Goal: Information Seeking & Learning: Check status

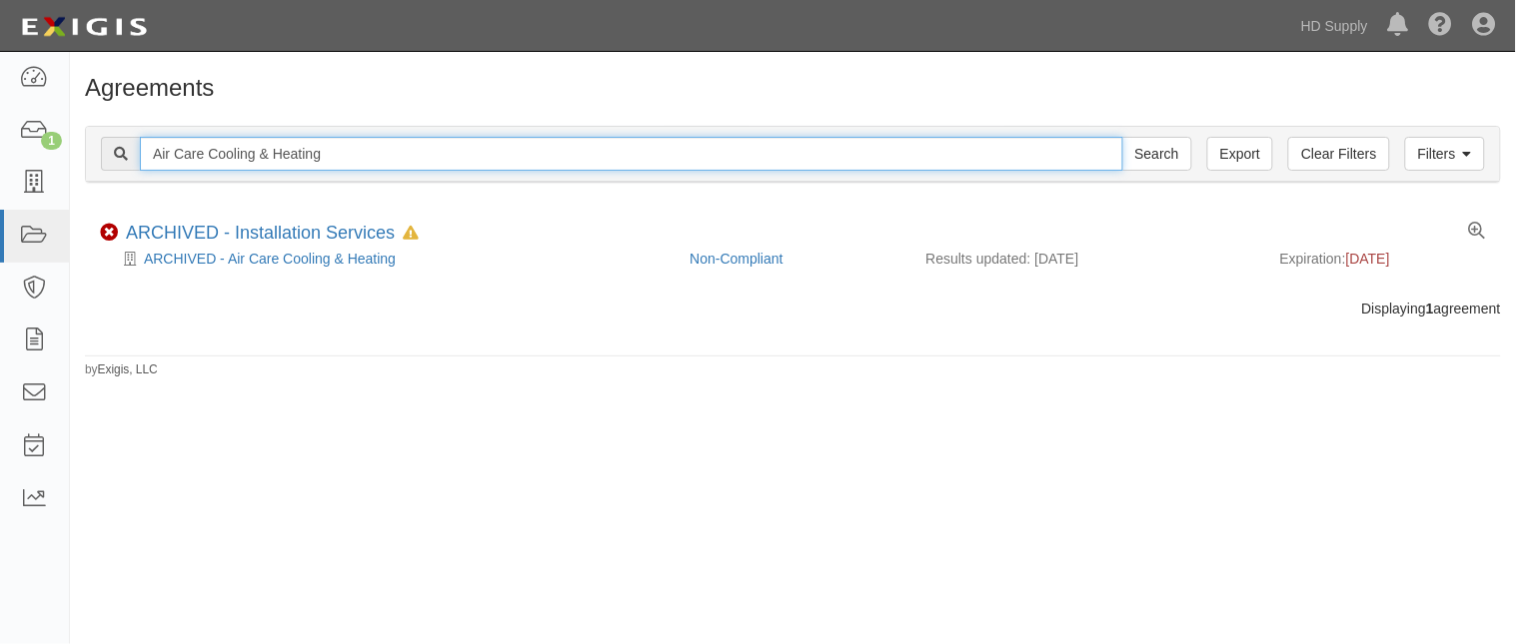
click at [374, 155] on input "Air Care Cooling & Heating" at bounding box center [631, 154] width 983 height 34
type input "A"
type input "TNZ Services LLC"
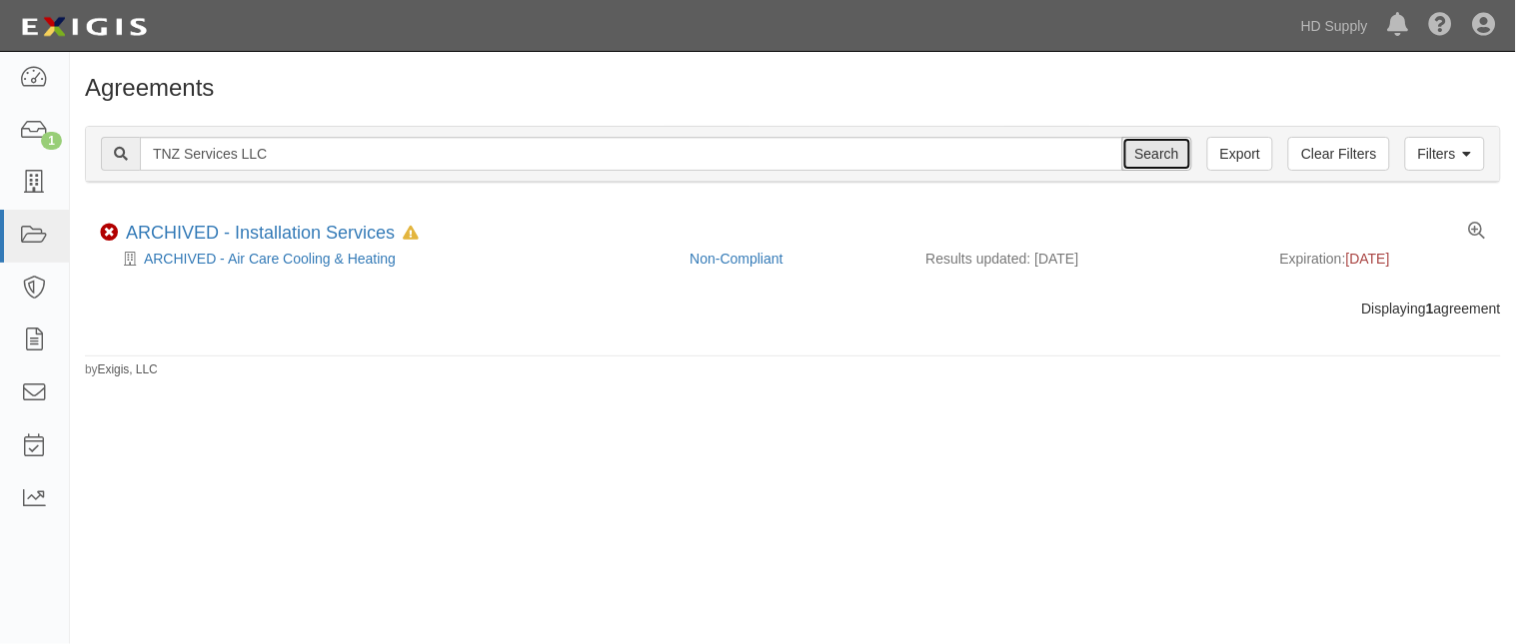
click at [1152, 151] on input "Search" at bounding box center [1157, 154] width 70 height 34
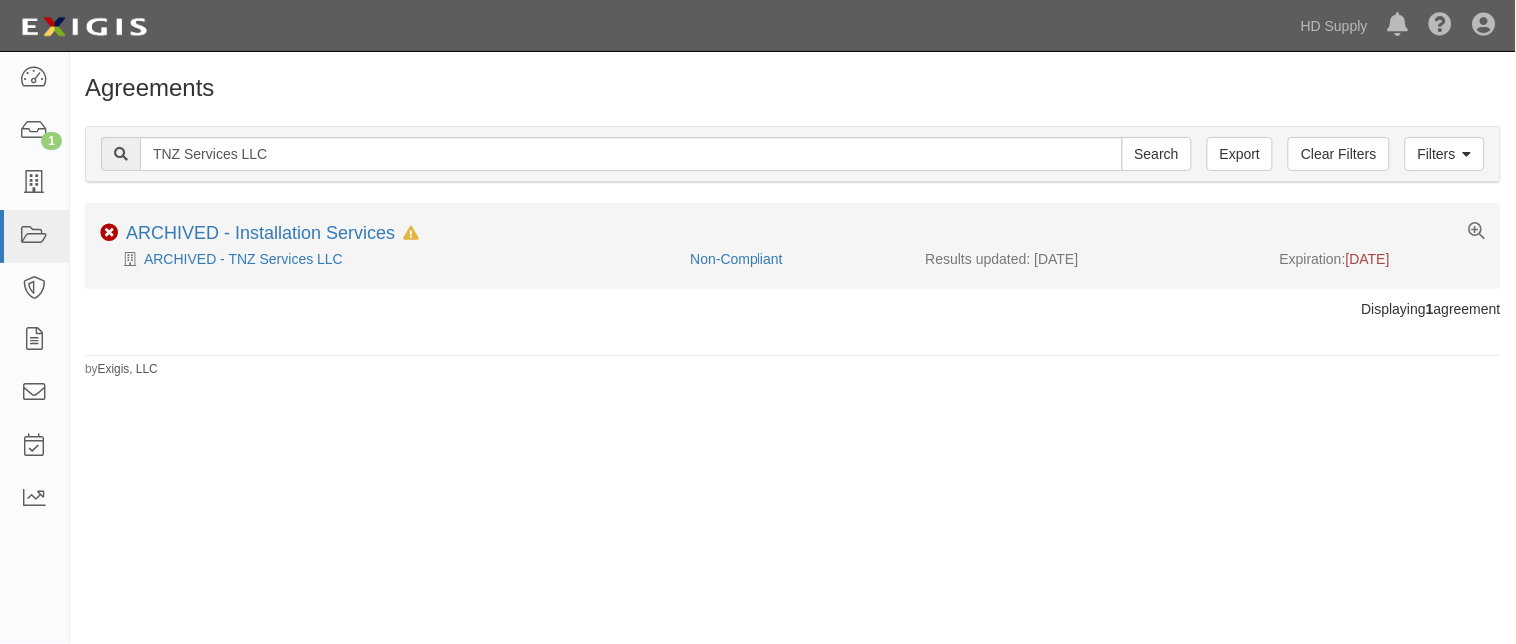
click at [405, 260] on div "ARCHIVED - TNZ Services LLC" at bounding box center [387, 259] width 574 height 20
click at [340, 243] on link "ARCHIVED - Installation Services" at bounding box center [260, 233] width 269 height 20
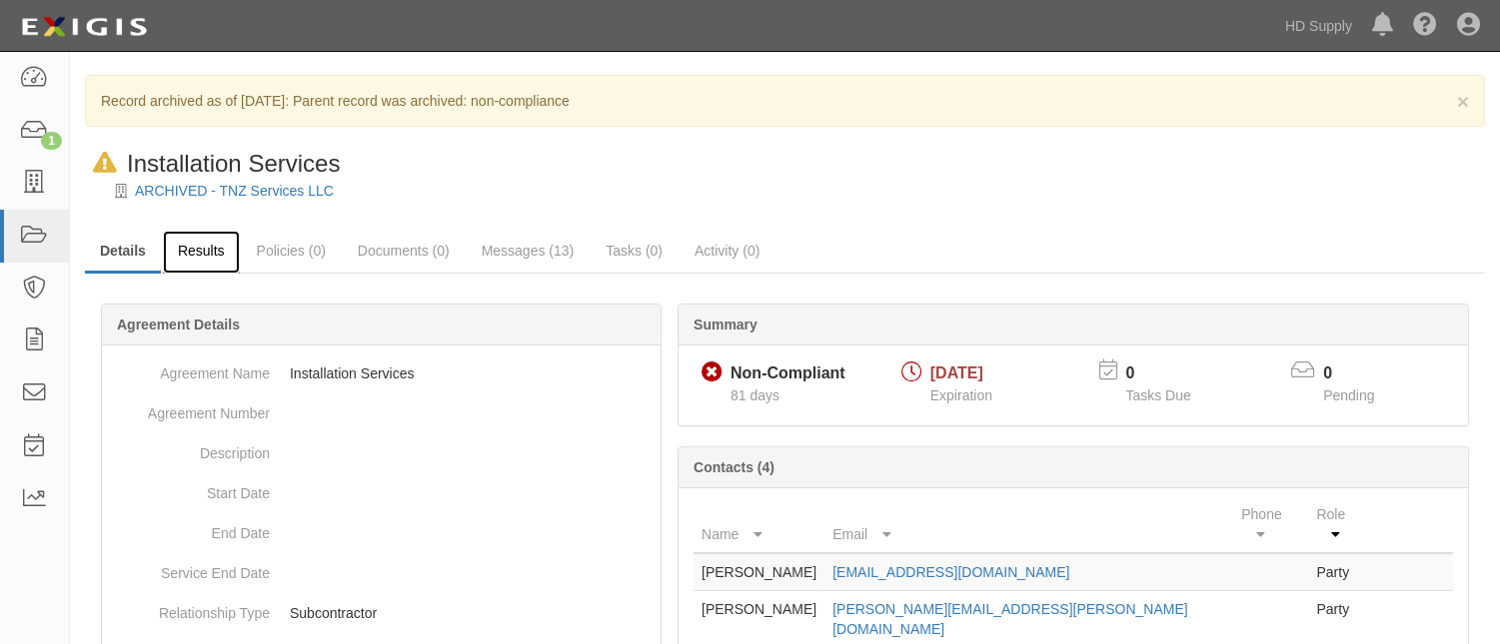
click at [192, 257] on link "Results" at bounding box center [201, 252] width 77 height 43
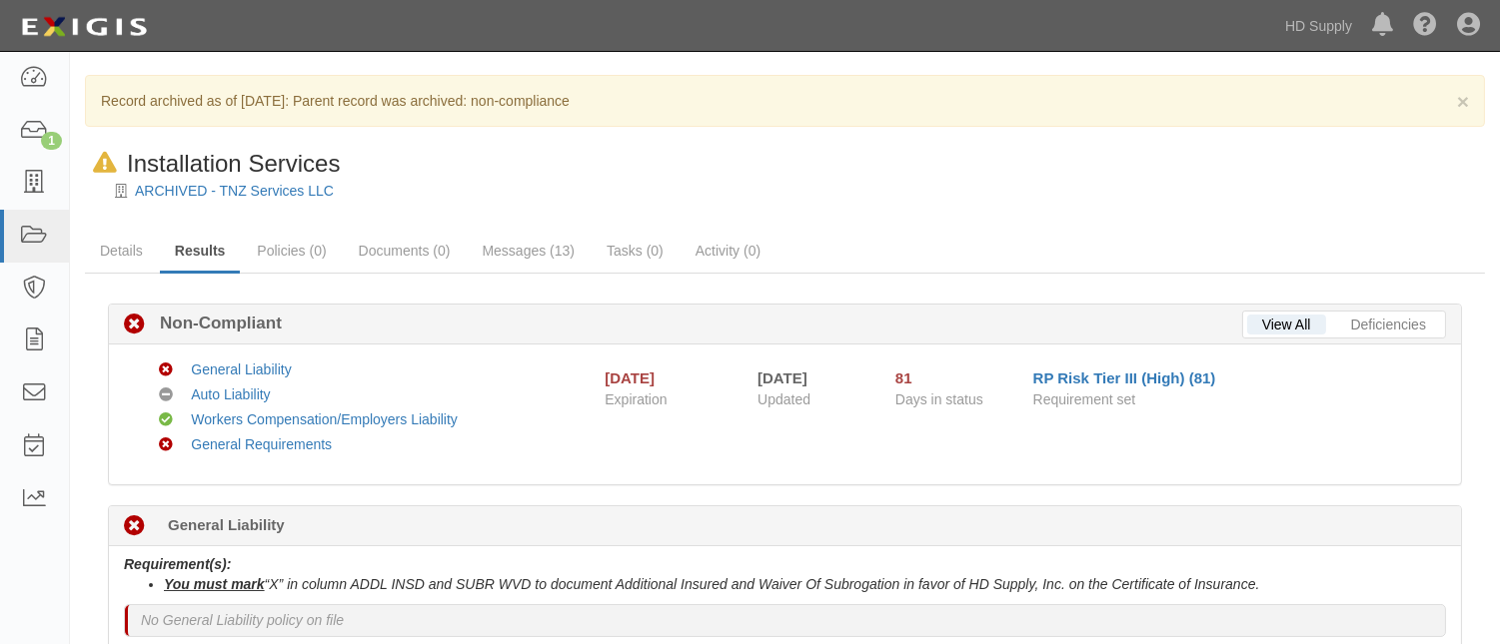
click at [282, 248] on link "Policies (0)" at bounding box center [291, 251] width 99 height 40
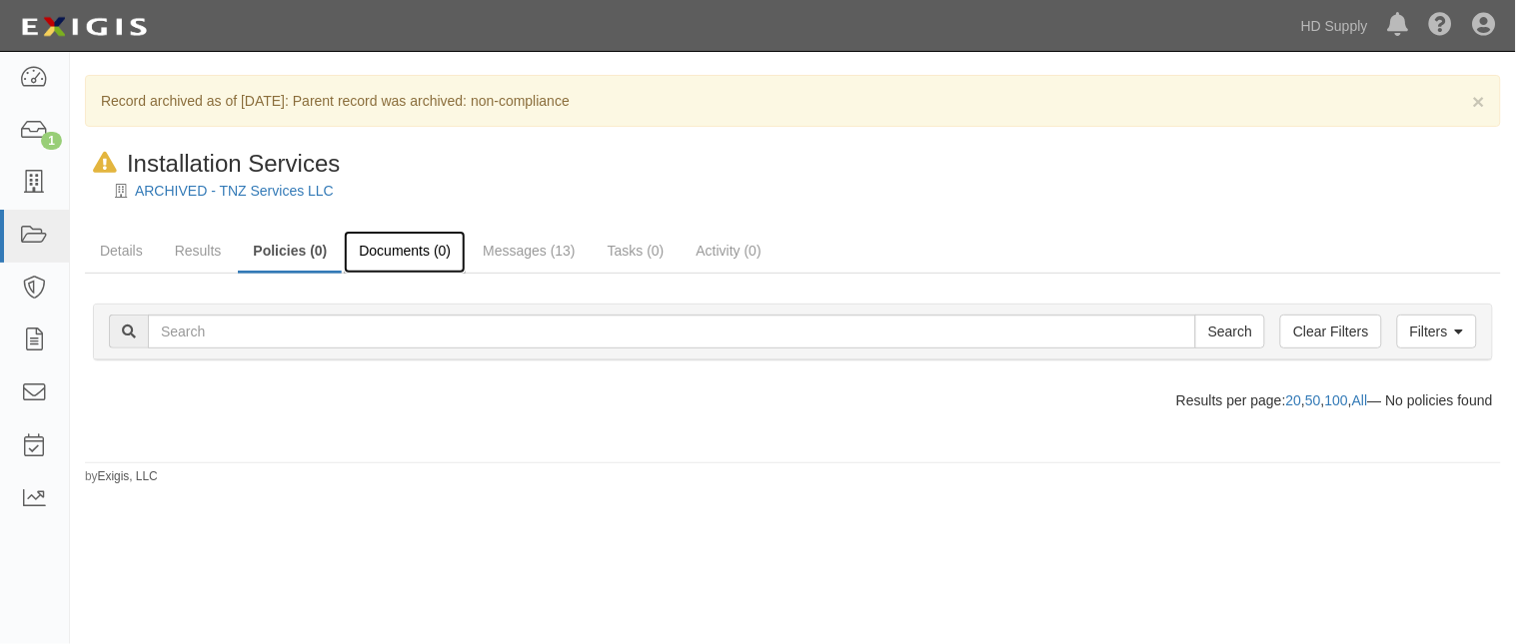
click at [365, 255] on link "Documents (0)" at bounding box center [405, 252] width 122 height 43
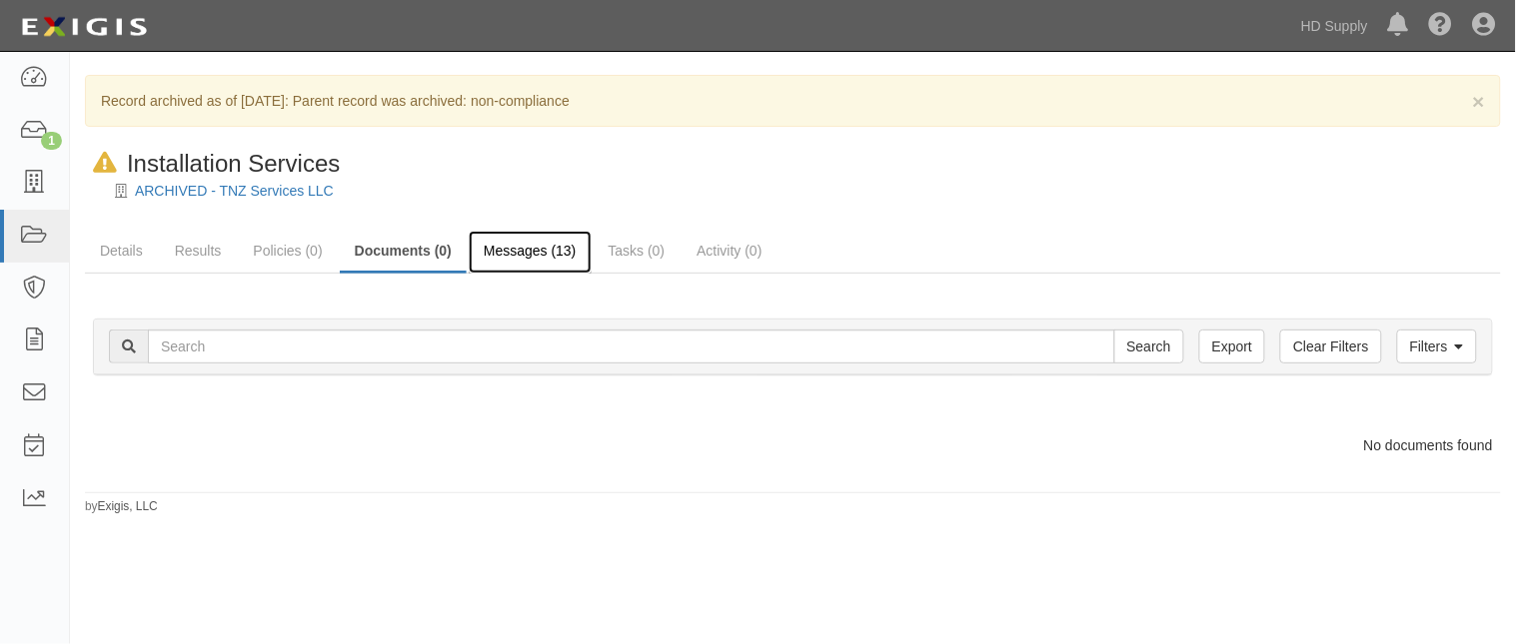
click at [504, 245] on link "Messages (13)" at bounding box center [530, 252] width 123 height 43
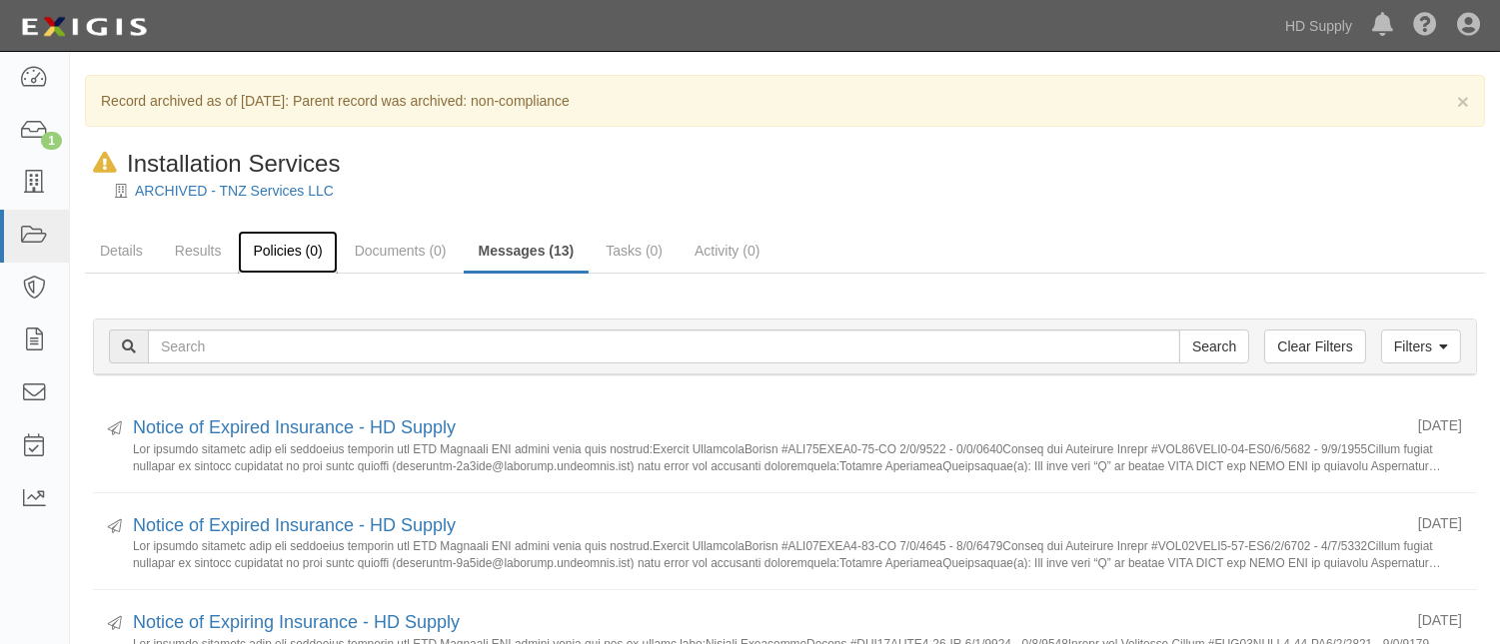
click at [286, 250] on link "Policies (0)" at bounding box center [287, 252] width 99 height 43
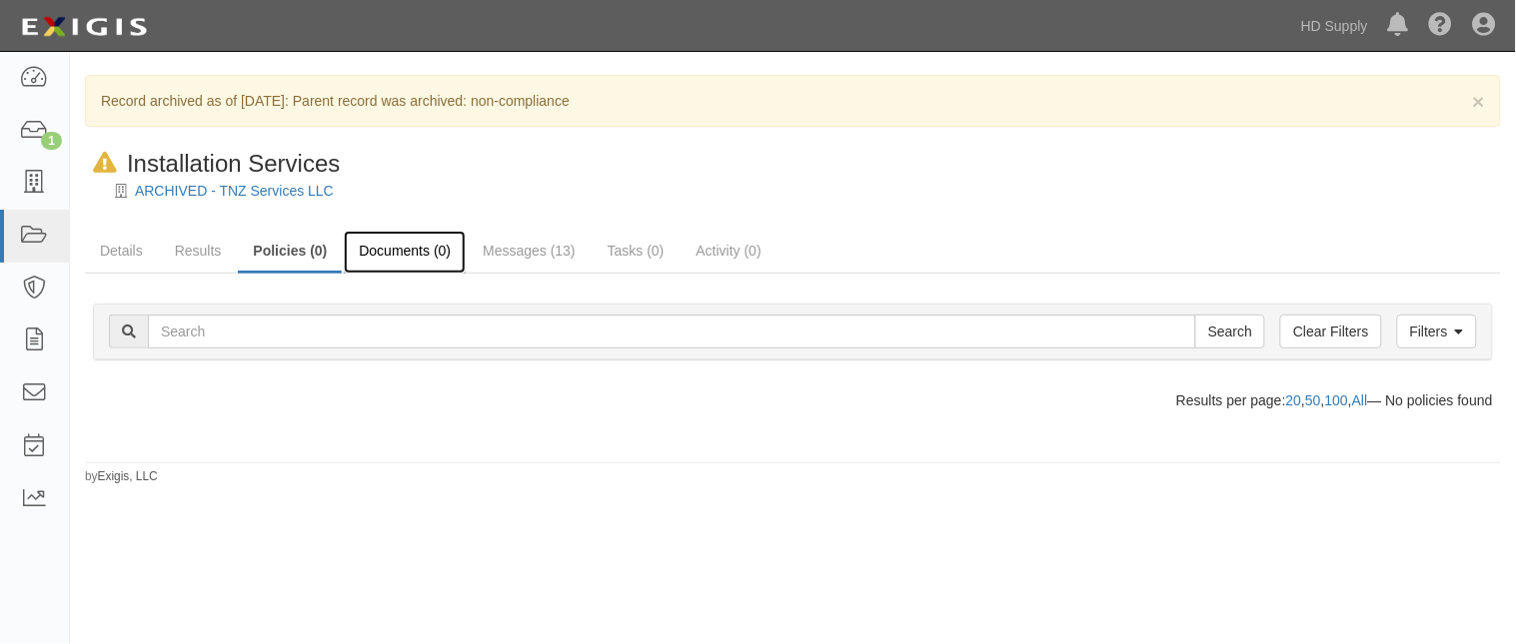
click at [371, 253] on link "Documents (0)" at bounding box center [405, 252] width 122 height 43
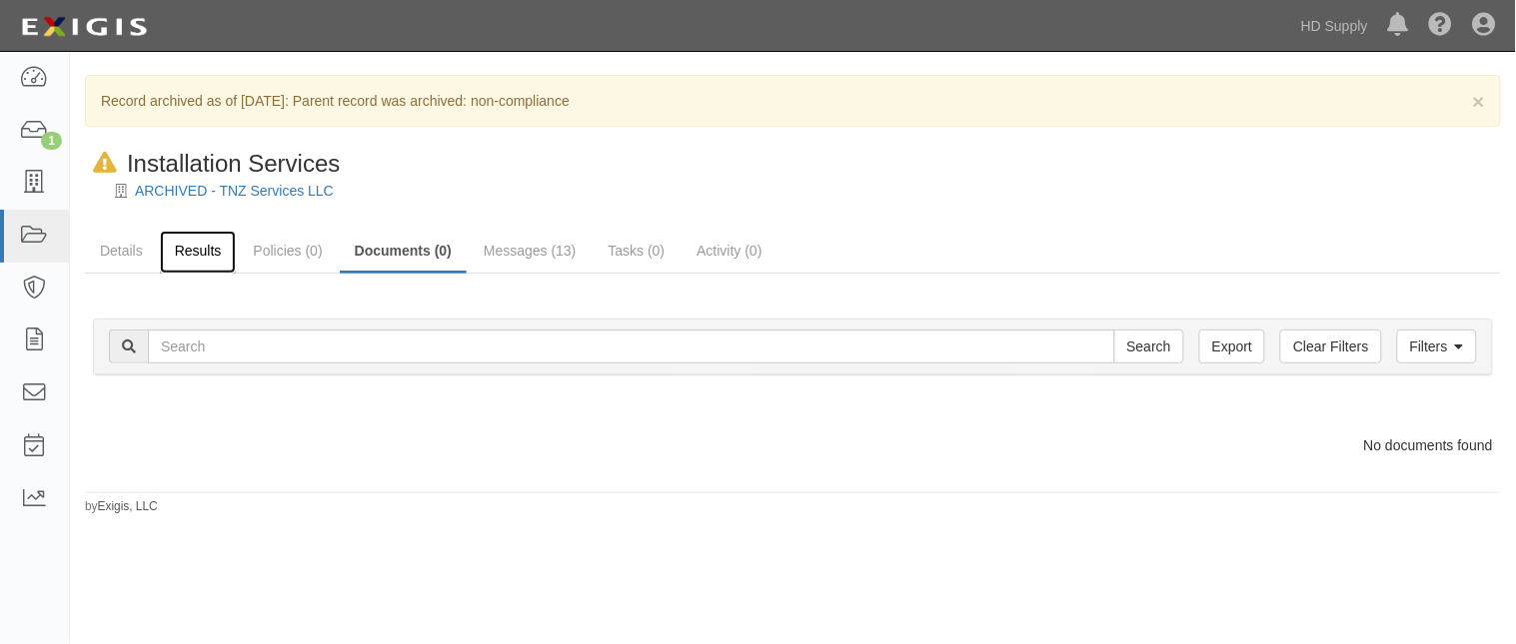
click at [206, 250] on link "Results" at bounding box center [198, 252] width 77 height 43
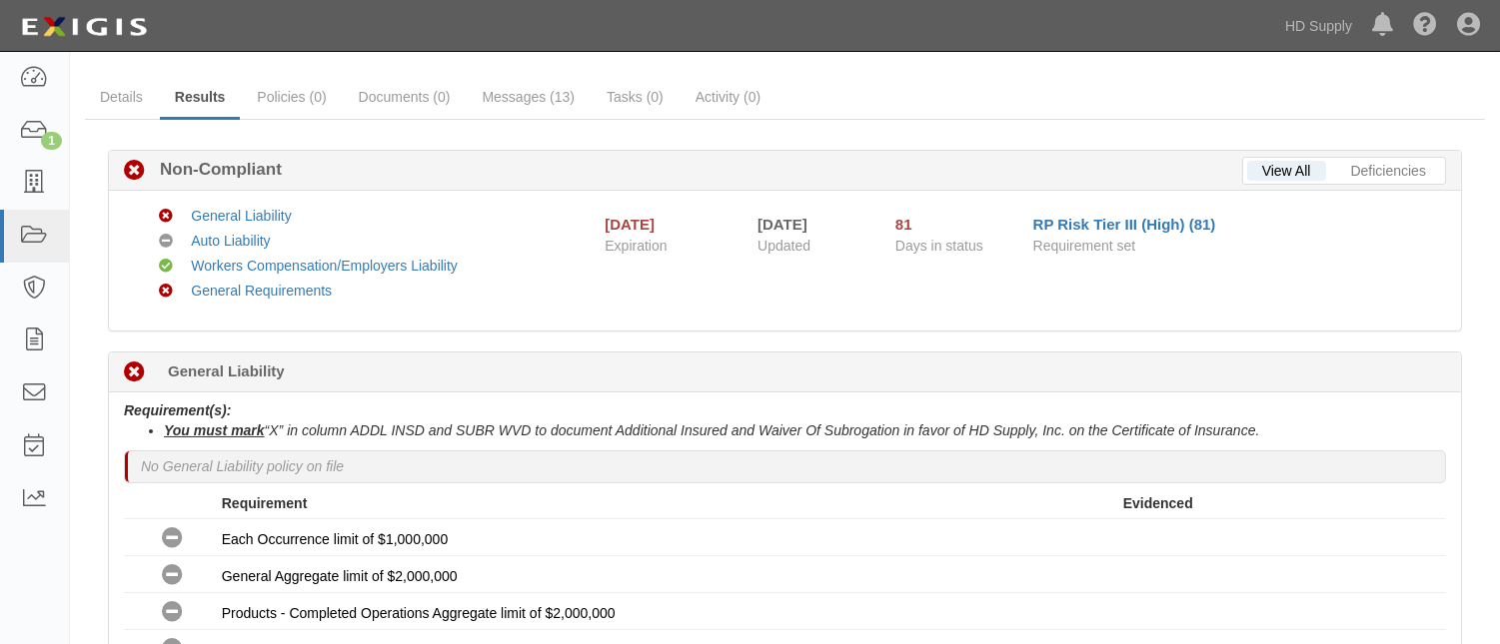
scroll to position [153, 0]
